Goal: Task Accomplishment & Management: Use online tool/utility

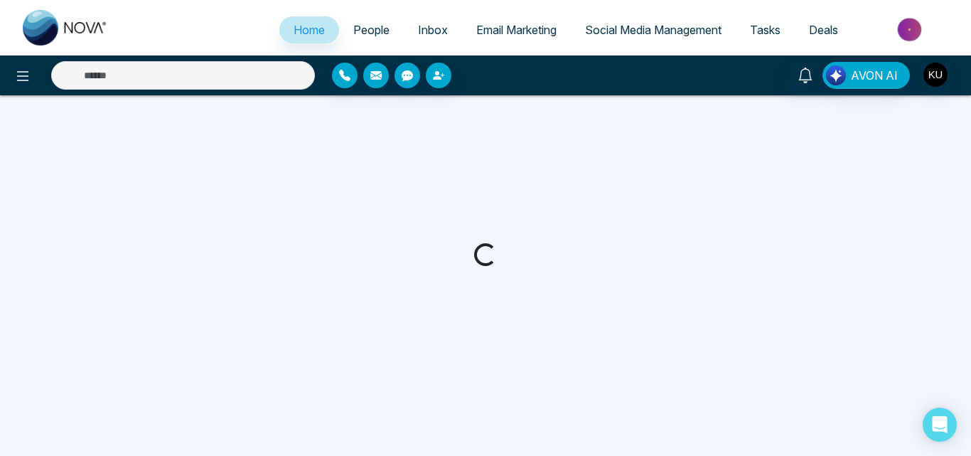
select select "*"
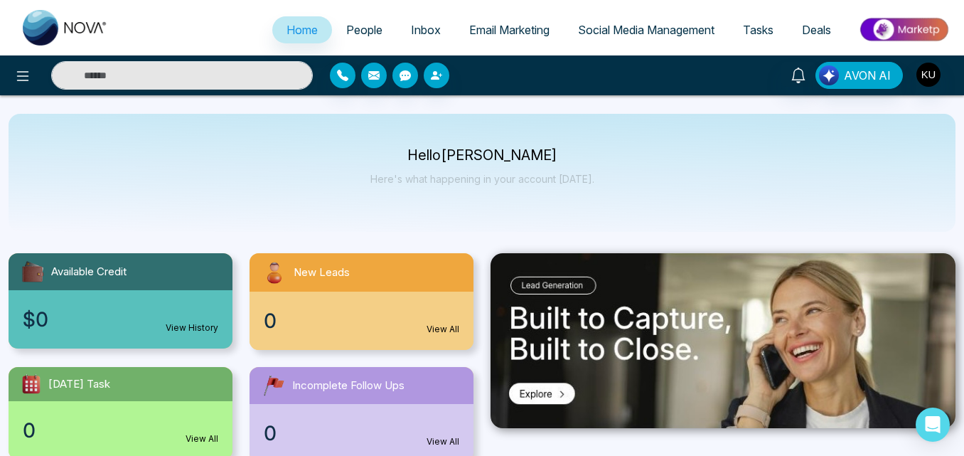
click at [764, 27] on span "Tasks" at bounding box center [758, 30] width 31 height 14
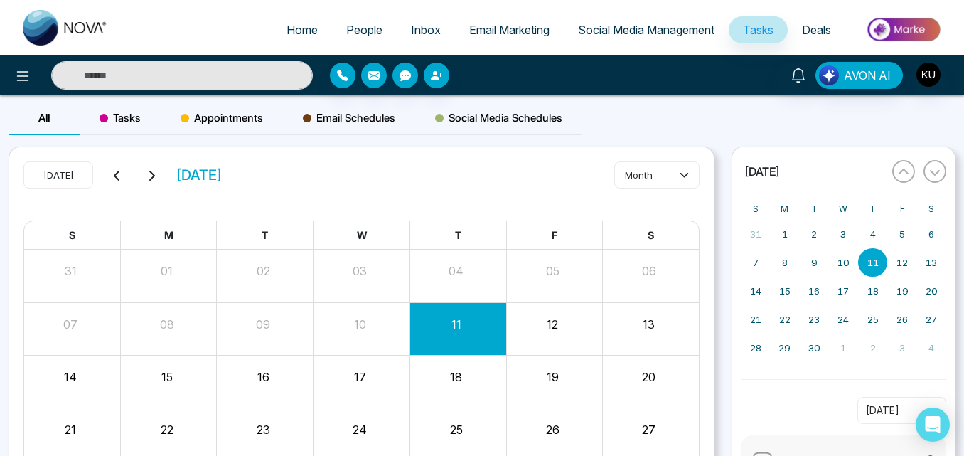
click at [670, 32] on span "Social Media Management" at bounding box center [646, 30] width 136 height 14
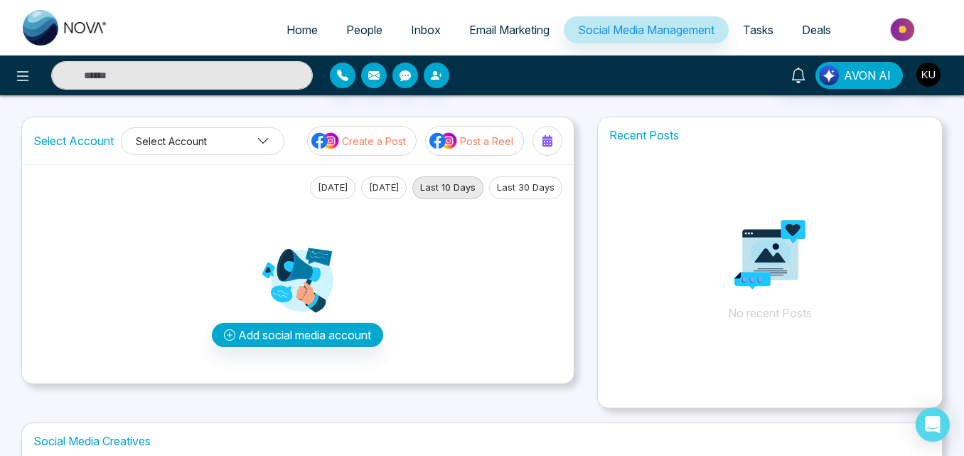
click at [262, 141] on icon at bounding box center [263, 141] width 11 height 6
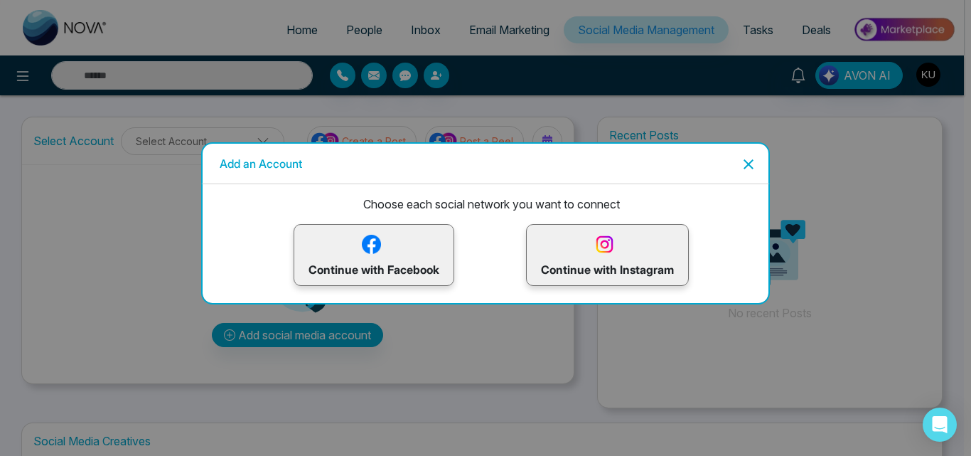
click at [747, 164] on icon "Close" at bounding box center [749, 164] width 10 height 10
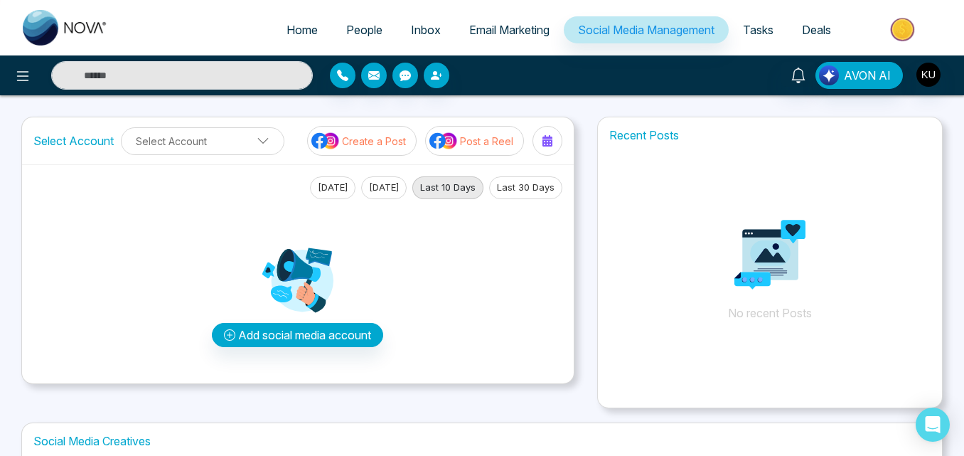
click at [810, 29] on span "Deals" at bounding box center [816, 30] width 29 height 14
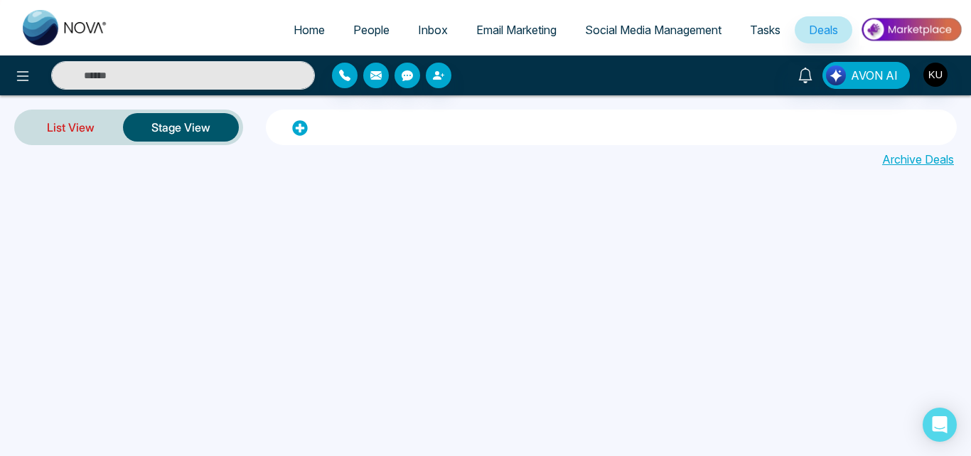
click at [76, 127] on link "List View" at bounding box center [70, 127] width 105 height 34
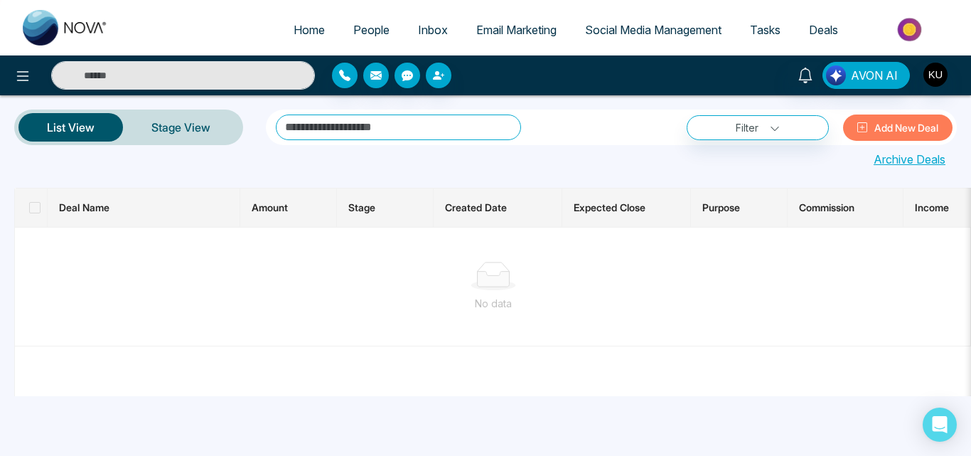
click at [297, 31] on span "Home" at bounding box center [309, 30] width 31 height 14
select select "*"
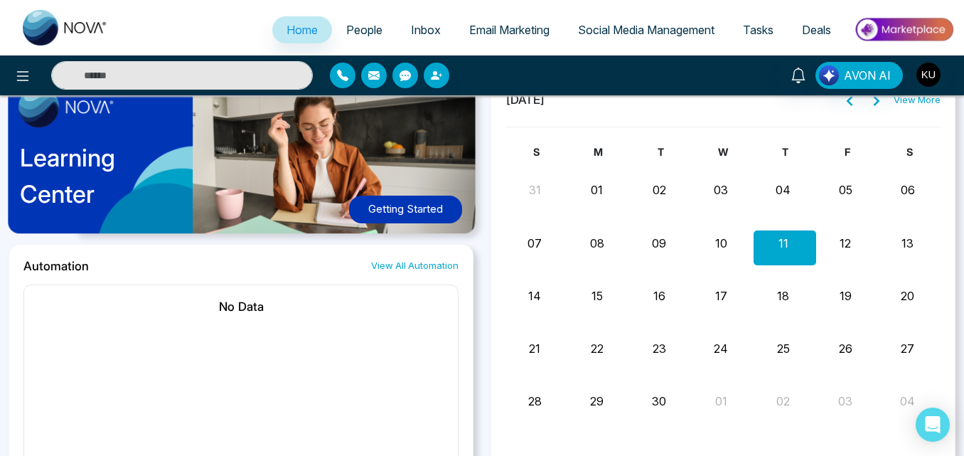
scroll to position [749, 0]
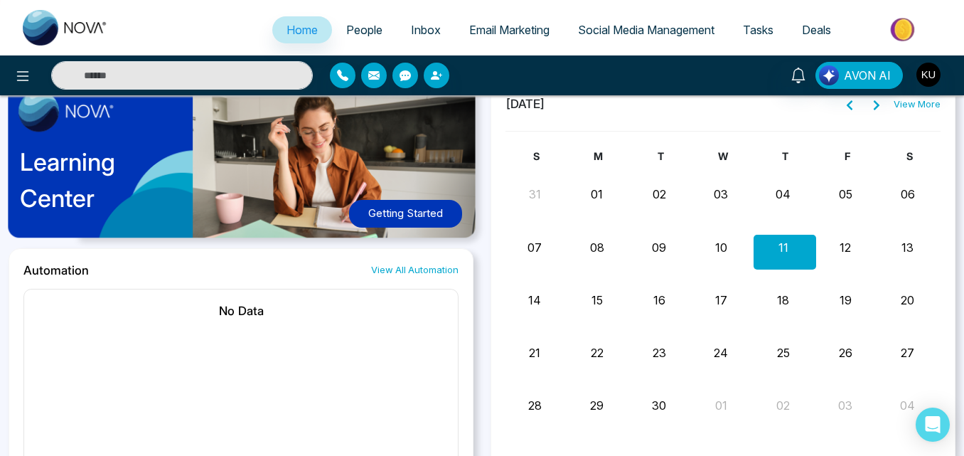
click at [436, 273] on link "View All Automation" at bounding box center [414, 270] width 87 height 14
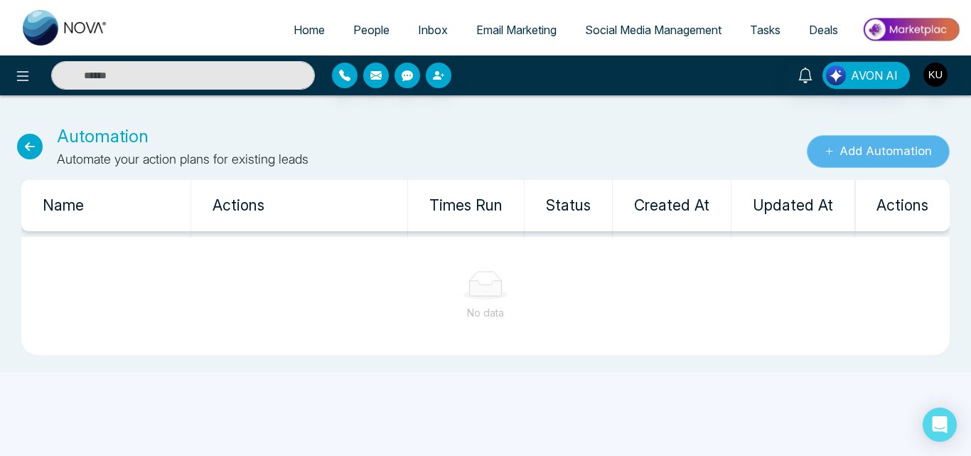
click at [843, 138] on button "Add Automation" at bounding box center [878, 151] width 143 height 33
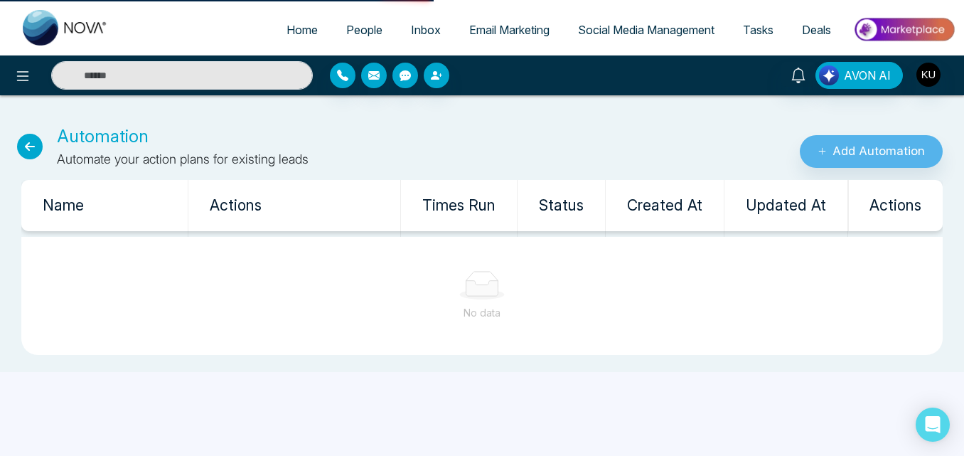
select select "*"
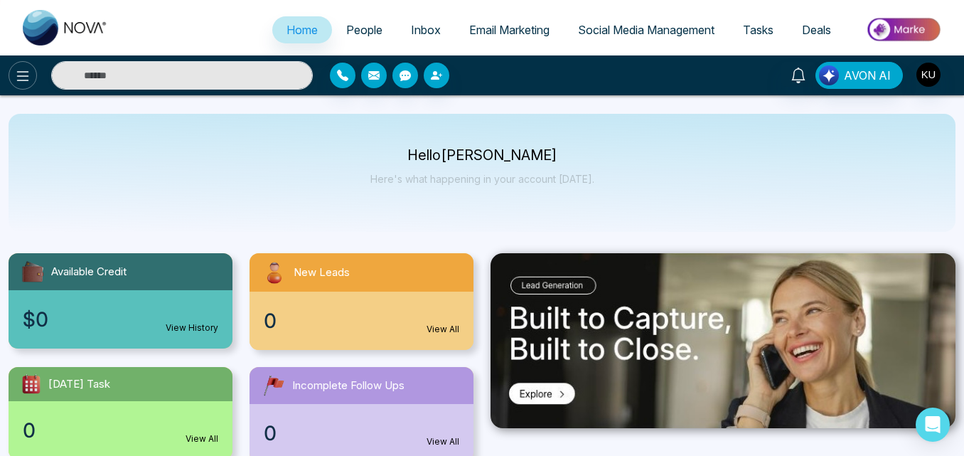
click at [20, 70] on icon at bounding box center [22, 76] width 17 height 17
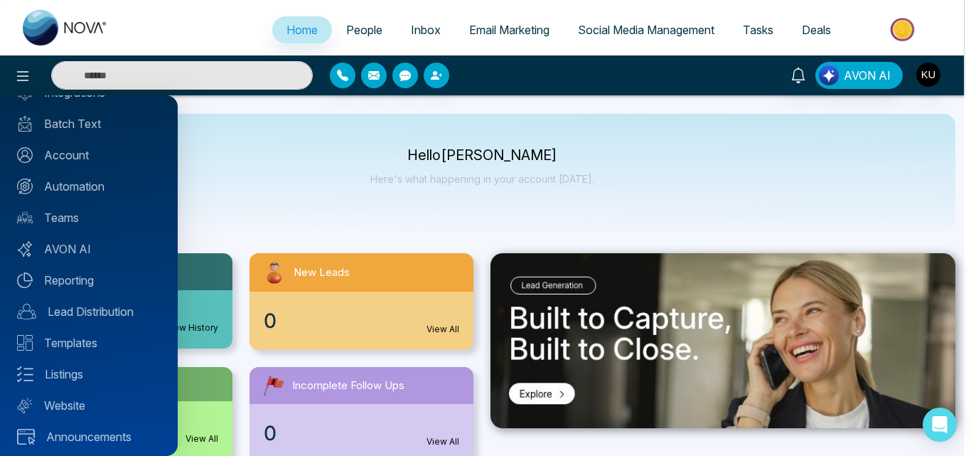
scroll to position [120, 0]
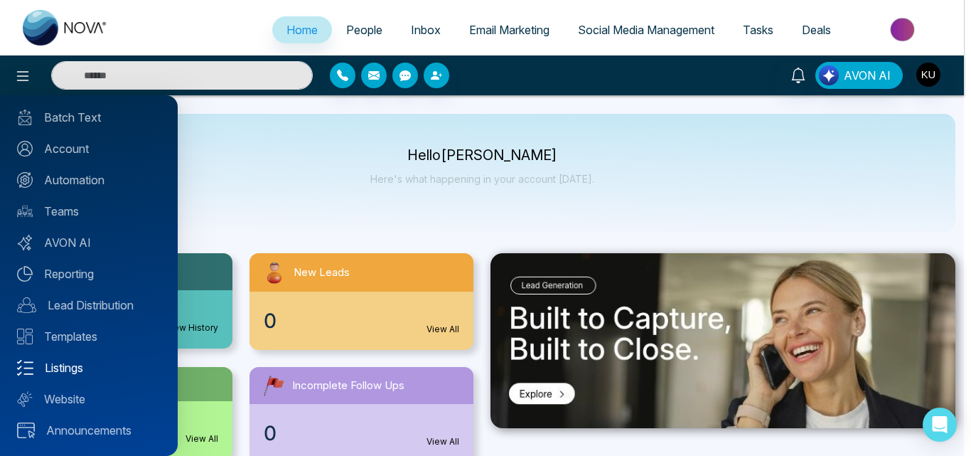
click at [54, 365] on link "Listings" at bounding box center [89, 367] width 144 height 17
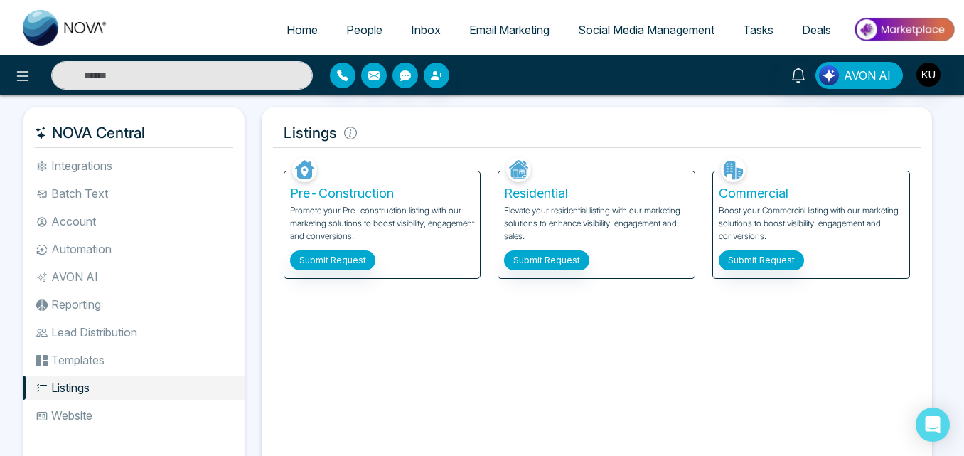
click at [123, 336] on li "Lead Distribution" at bounding box center [133, 332] width 221 height 24
select select "*"
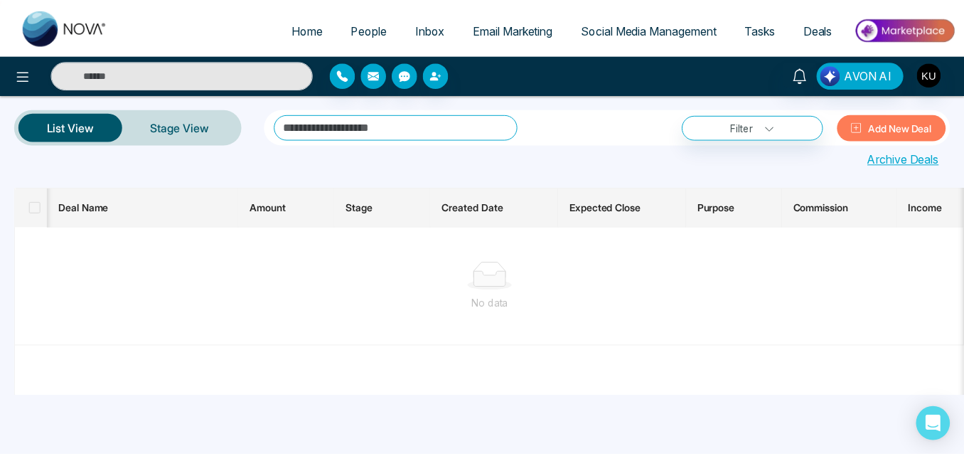
scroll to position [0, 821]
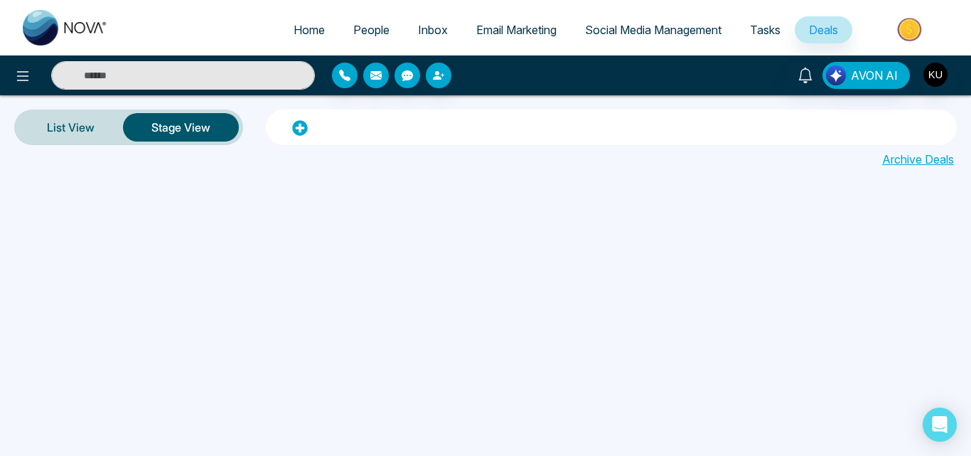
click at [429, 35] on span "Inbox" at bounding box center [433, 30] width 30 height 14
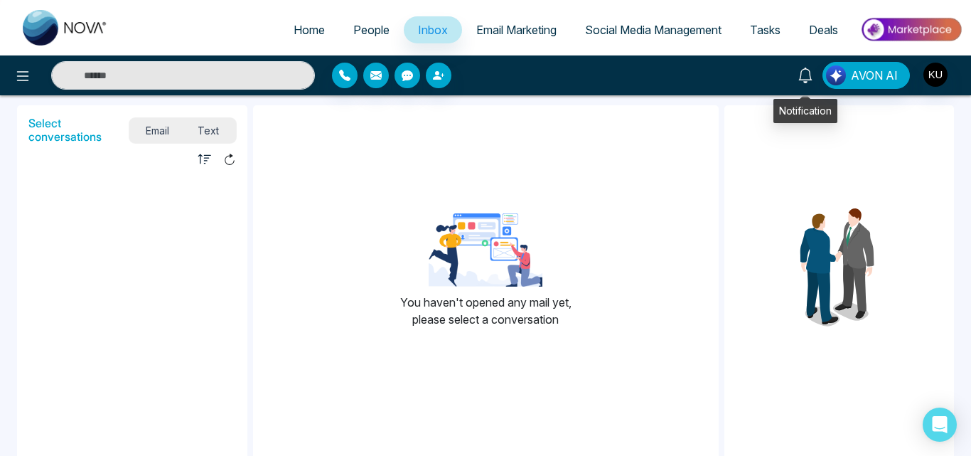
click at [803, 70] on icon at bounding box center [806, 76] width 16 height 16
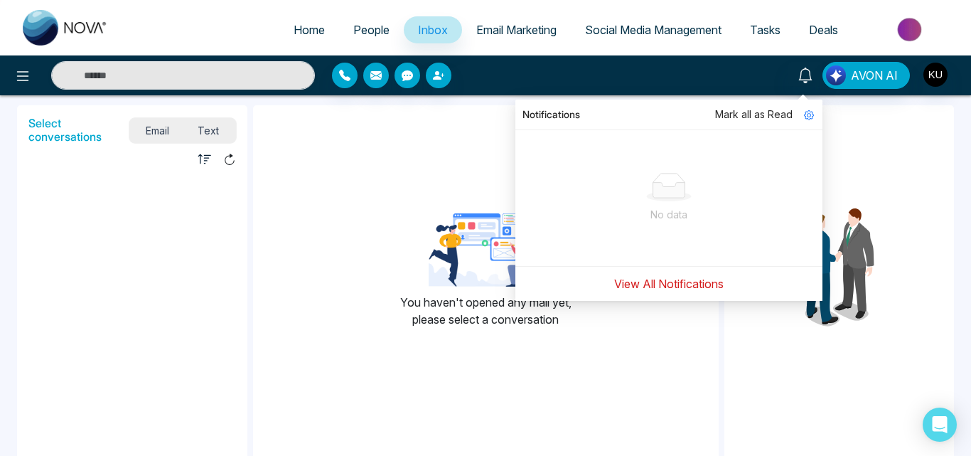
click at [653, 280] on button "View All Notifications" at bounding box center [669, 283] width 128 height 27
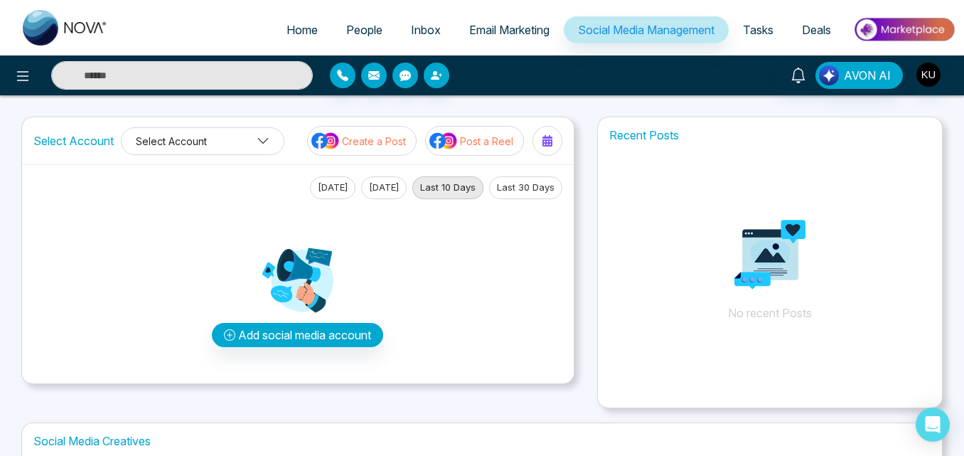
click at [267, 146] on icon at bounding box center [263, 140] width 13 height 13
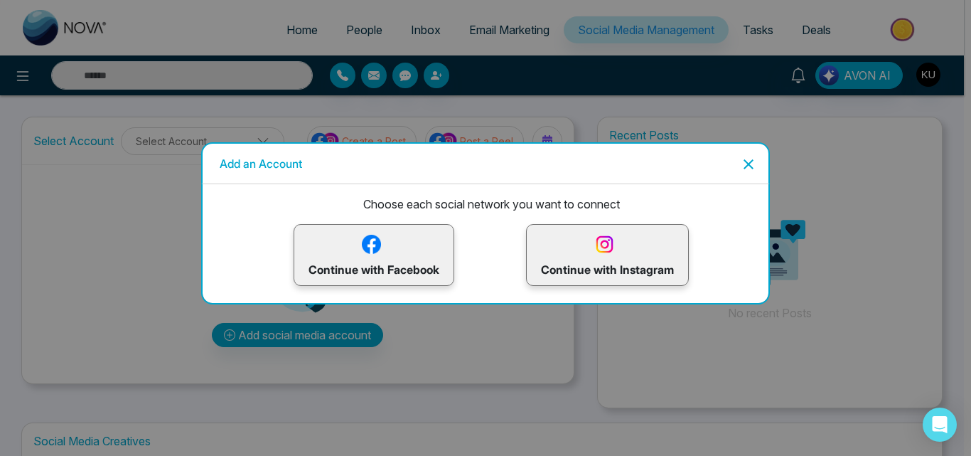
click at [591, 269] on p "Continue with Instagram" at bounding box center [607, 255] width 133 height 46
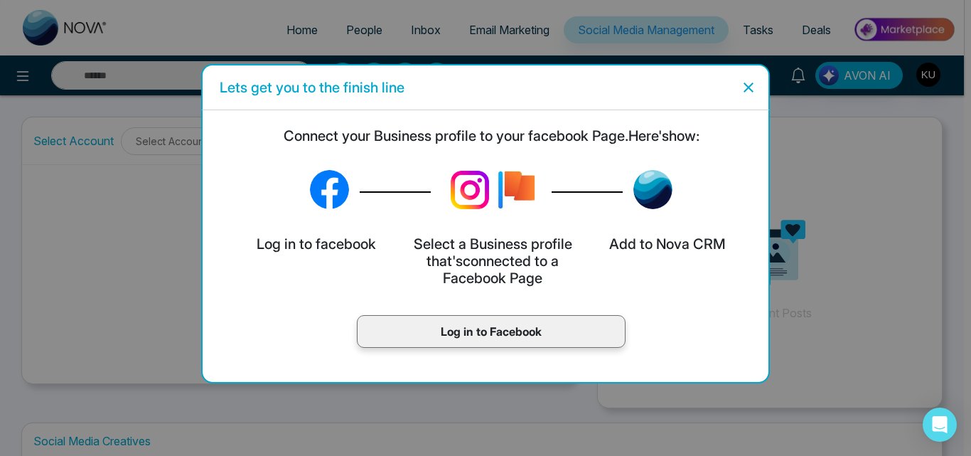
click at [751, 88] on icon "Close" at bounding box center [748, 87] width 17 height 17
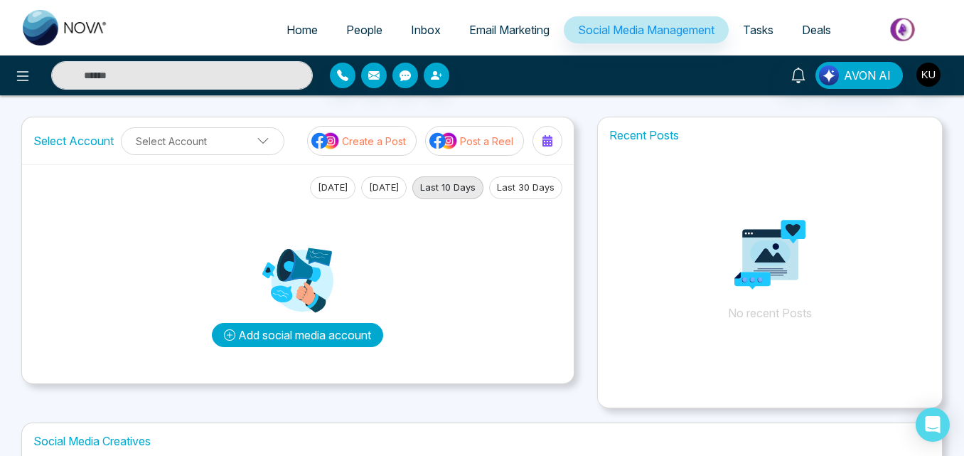
click at [353, 341] on button "Add social media account" at bounding box center [297, 335] width 171 height 24
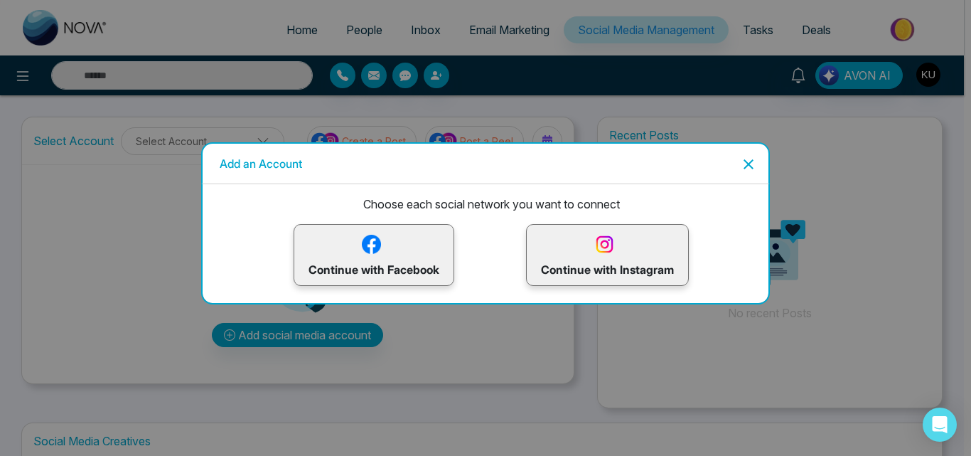
click at [371, 273] on p "Continue with Facebook" at bounding box center [374, 255] width 131 height 46
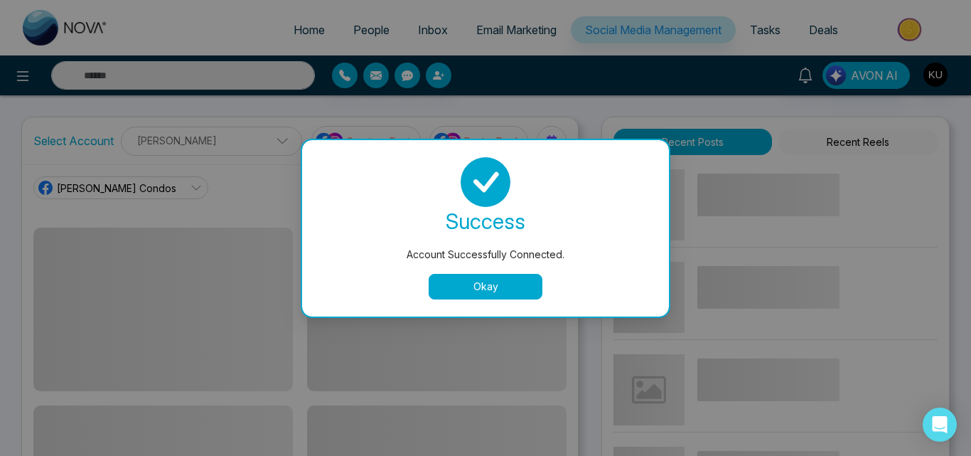
click at [499, 292] on button "Okay" at bounding box center [486, 287] width 114 height 26
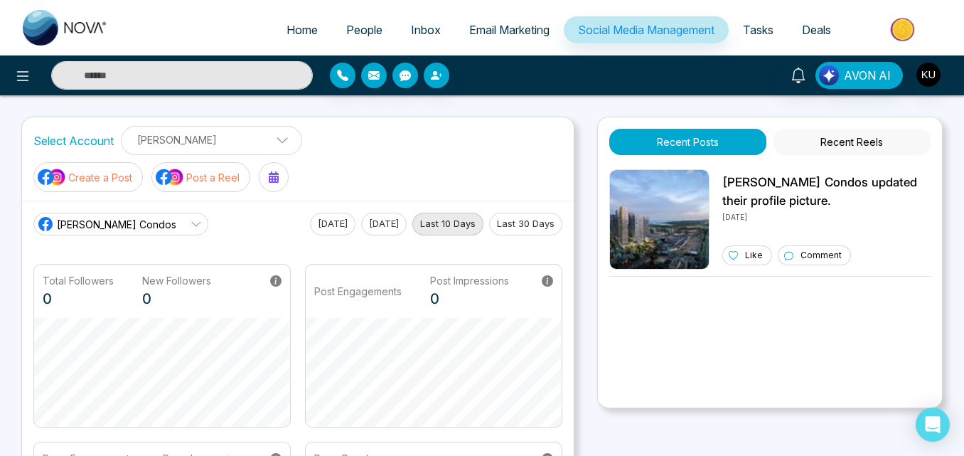
click at [191, 218] on icon at bounding box center [196, 223] width 11 height 11
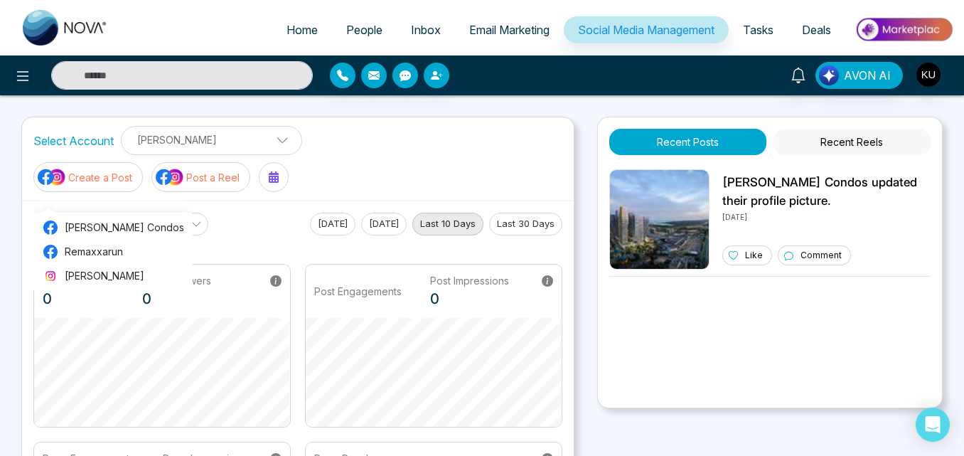
click at [242, 213] on div "[PERSON_NAME] Condos [PERSON_NAME] Condos Remaxxarun [PERSON_NAME] [DATE] [DATE…" at bounding box center [297, 224] width 529 height 23
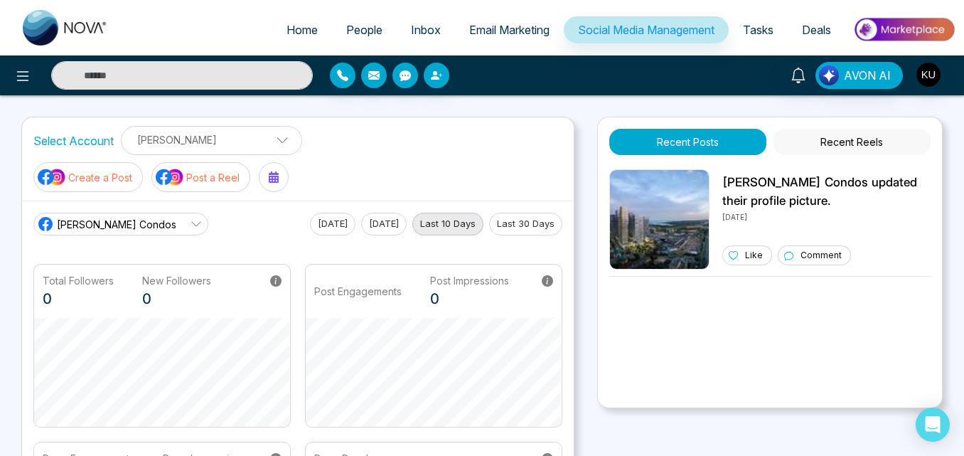
click at [595, 314] on div "Select Account [PERSON_NAME] [PERSON_NAME] Add Social Accounts Create a Post Po…" at bounding box center [481, 367] width 921 height 500
click at [191, 218] on icon at bounding box center [196, 223] width 11 height 11
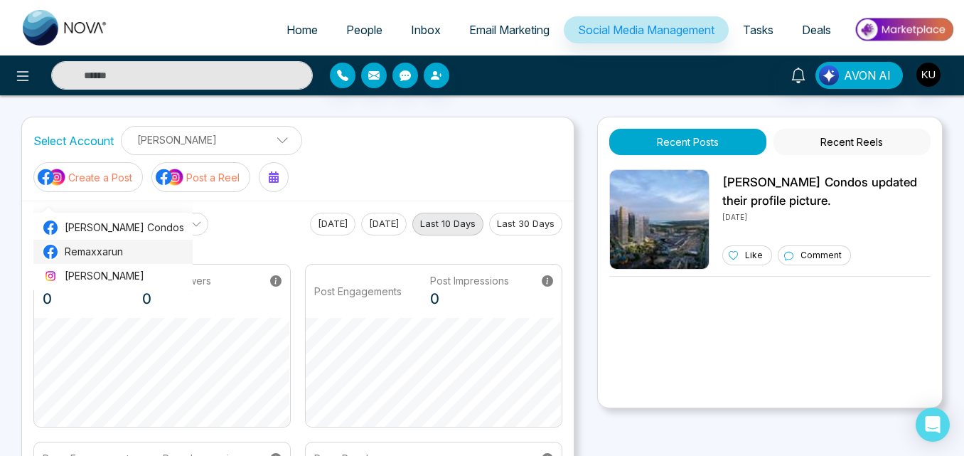
click at [116, 252] on span "Remaxxarun" at bounding box center [124, 252] width 119 height 16
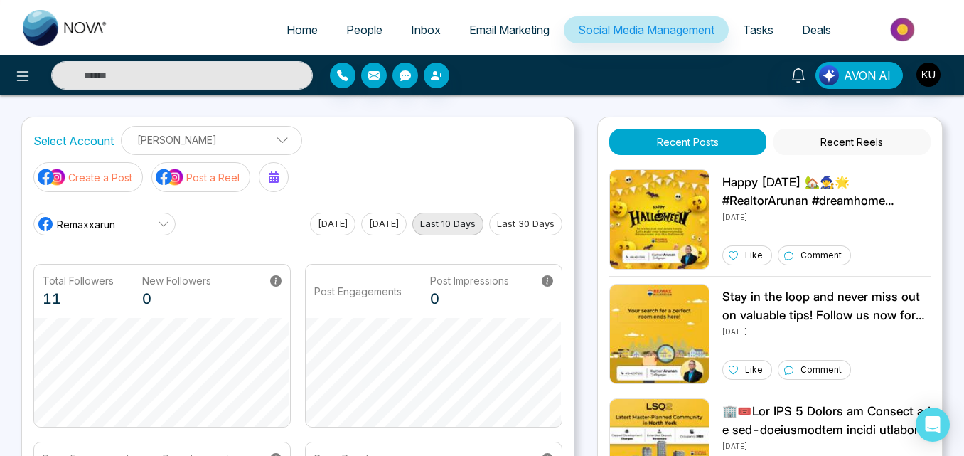
click at [246, 213] on div "Remaxxarun [PERSON_NAME] Condos Remaxxarun [PERSON_NAME] [DATE] [DATE] Last 10 …" at bounding box center [297, 224] width 529 height 23
click at [271, 144] on span at bounding box center [277, 143] width 13 height 13
click at [295, 132] on div "Select Account [PERSON_NAME] [PERSON_NAME] Add Social Accounts Create a Post Po…" at bounding box center [298, 158] width 552 height 83
click at [166, 218] on icon at bounding box center [163, 223] width 11 height 11
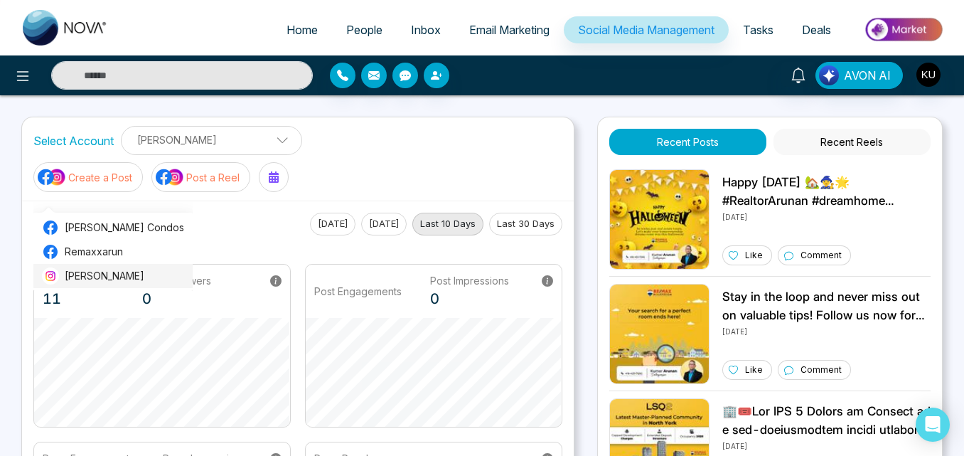
click at [122, 276] on span "[PERSON_NAME]" at bounding box center [124, 276] width 119 height 16
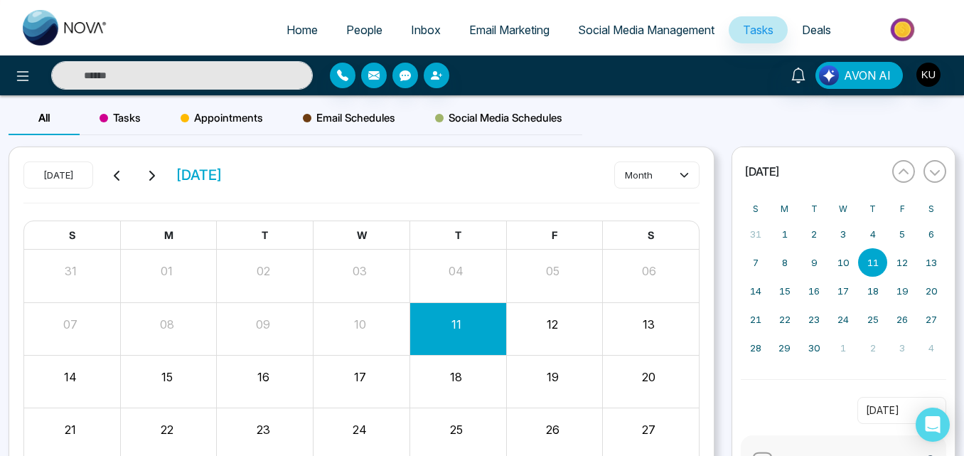
select select "*"
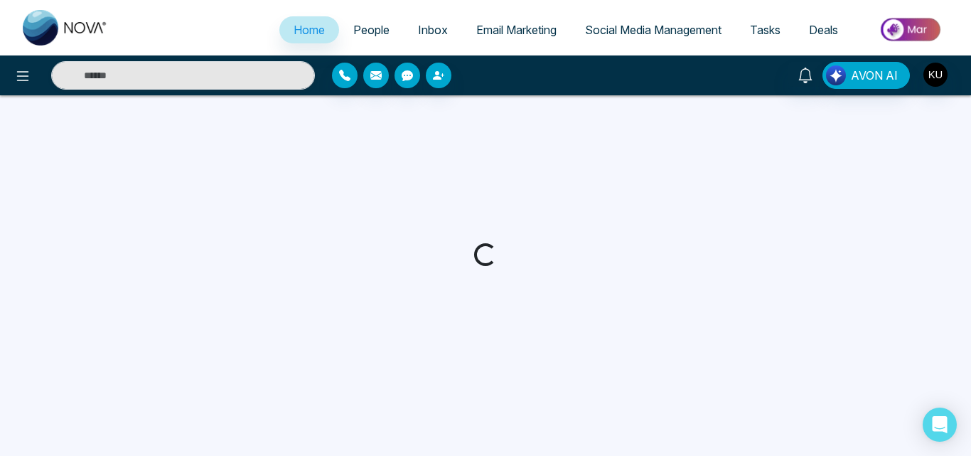
select select "*"
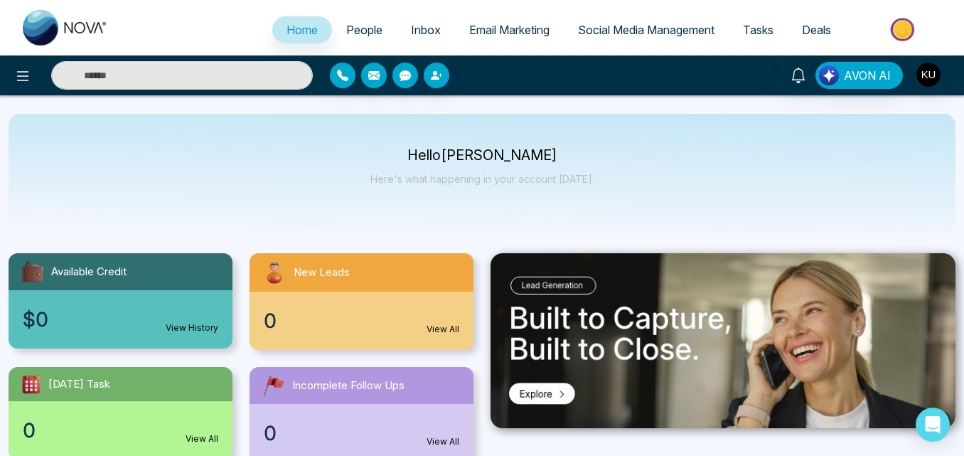
click at [359, 28] on span "People" at bounding box center [364, 30] width 36 height 14
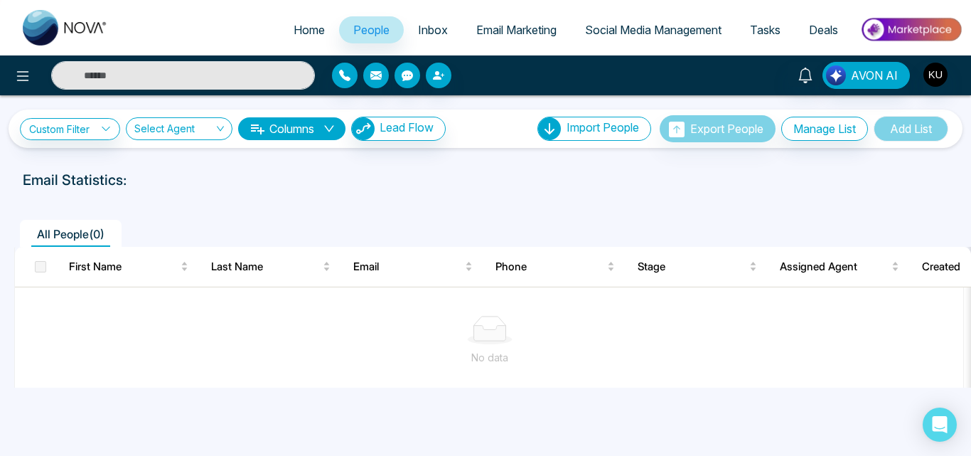
click at [432, 19] on link "Inbox" at bounding box center [433, 29] width 58 height 27
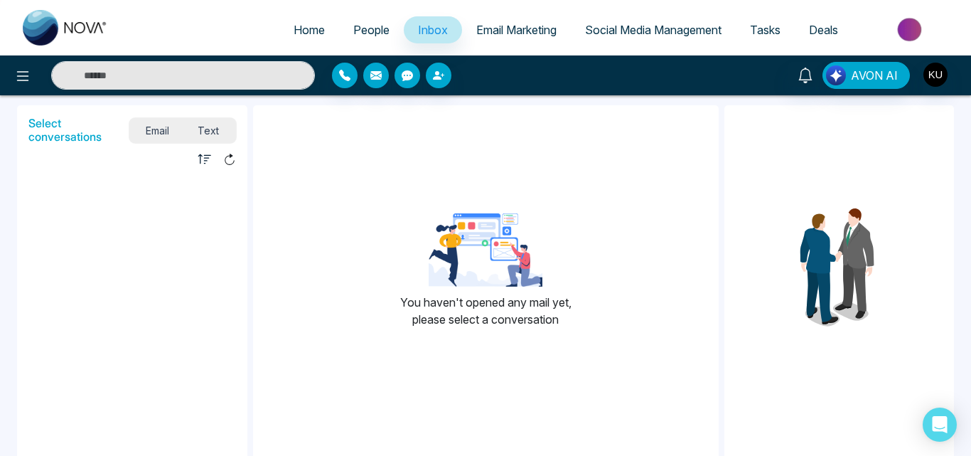
click at [498, 27] on span "Email Marketing" at bounding box center [516, 30] width 80 height 14
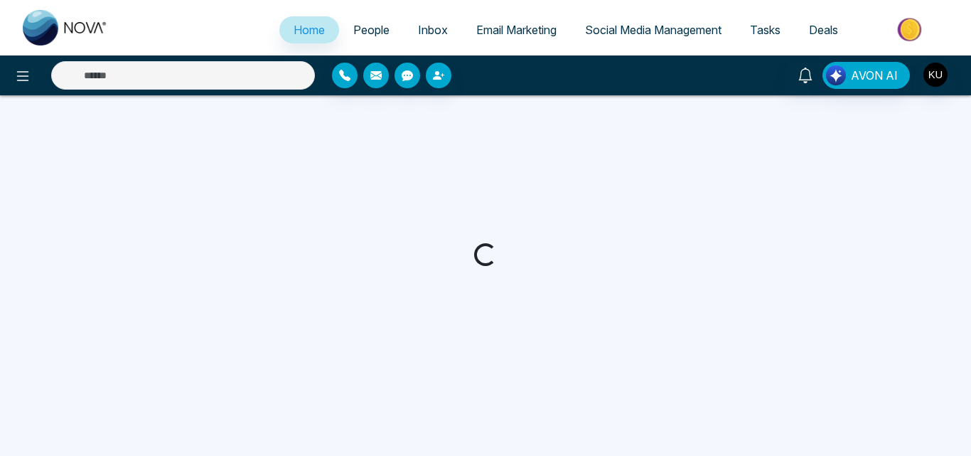
select select "*"
